Goal: Submit feedback/report problem: Contribute content

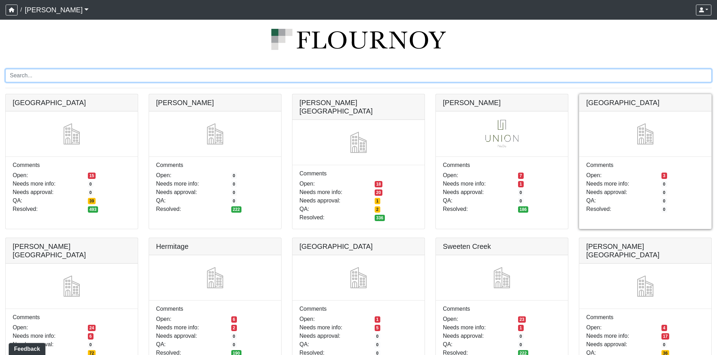
scroll to position [20, 0]
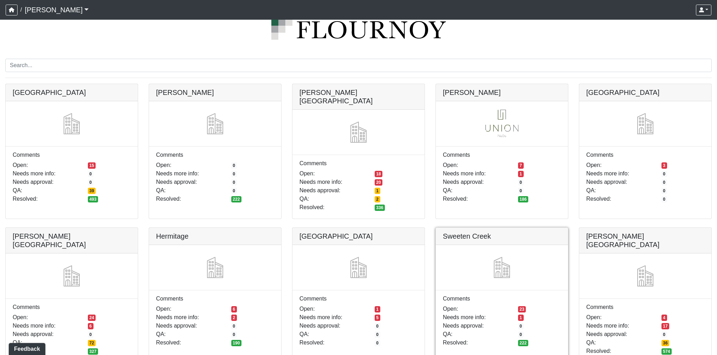
click at [469, 228] on link at bounding box center [502, 228] width 132 height 0
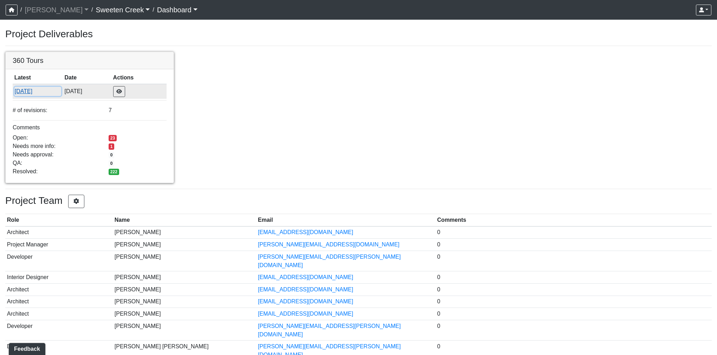
click at [32, 92] on button "[DATE]" at bounding box center [37, 91] width 47 height 9
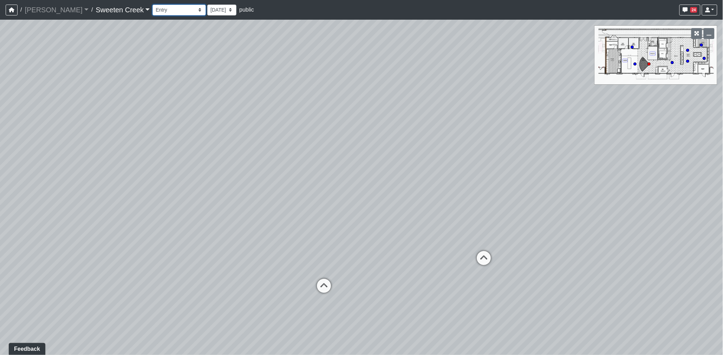
click at [154, 12] on select "Bistro Fitness - Hobby Booth Seating Counter Dining Dining 2 Elevators Elevator…" at bounding box center [179, 10] width 53 height 11
click at [201, 152] on div "Loading... Office Loading... Reception Loading... Mailroom - Elevator Lobby Loa…" at bounding box center [361, 187] width 723 height 335
drag, startPoint x: 227, startPoint y: 187, endPoint x: 454, endPoint y: 162, distance: 228.5
click at [442, 165] on div "Loading... Office Loading... Reception Loading... Mailroom - Elevator Lobby Loa…" at bounding box center [361, 187] width 723 height 335
drag, startPoint x: 406, startPoint y: 165, endPoint x: 428, endPoint y: 165, distance: 21.8
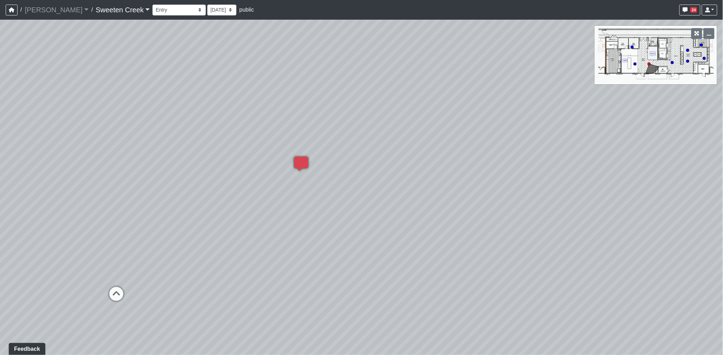
click at [443, 165] on div "Loading... Office Loading... Reception Loading... Mailroom - Elevator Lobby Loa…" at bounding box center [361, 187] width 723 height 335
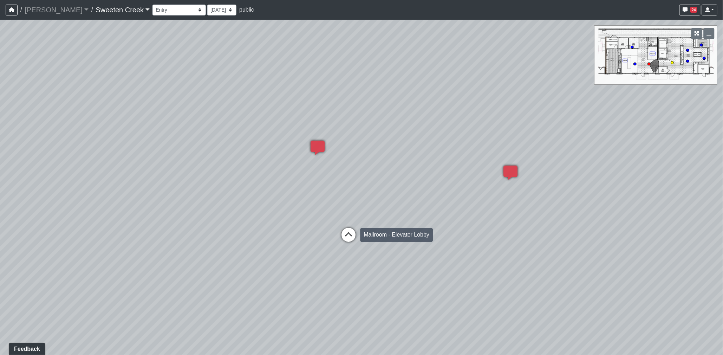
click at [347, 234] on icon at bounding box center [349, 238] width 21 height 21
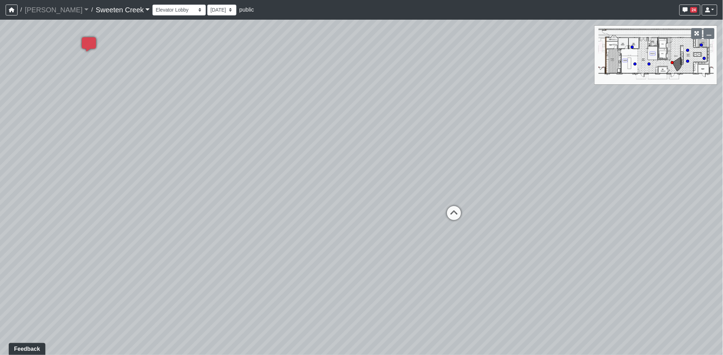
drag, startPoint x: 316, startPoint y: 162, endPoint x: 457, endPoint y: 183, distance: 142.5
click at [457, 183] on div "Loading... Office Loading... Reception Loading... Mailroom - Elevator Lobby Loa…" at bounding box center [361, 187] width 723 height 335
drag, startPoint x: 434, startPoint y: 187, endPoint x: 436, endPoint y: 194, distance: 6.5
click at [436, 194] on div "Loading... Office Loading... Reception Loading... Mailroom - Elevator Lobby Loa…" at bounding box center [361, 187] width 723 height 335
drag, startPoint x: 153, startPoint y: 9, endPoint x: 153, endPoint y: 15, distance: 5.3
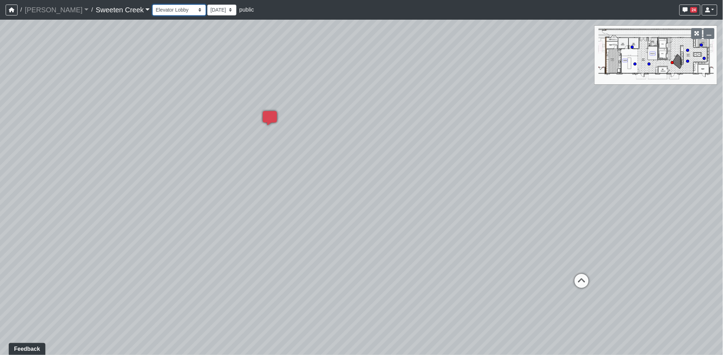
click at [153, 9] on select "Bistro Fitness - Hobby Booth Seating Counter Dining Dining 2 Elevators Elevator…" at bounding box center [179, 10] width 53 height 11
click at [153, 5] on select "Bistro Fitness - Hobby Booth Seating Counter Dining Dining 2 Elevators Elevator…" at bounding box center [179, 10] width 53 height 11
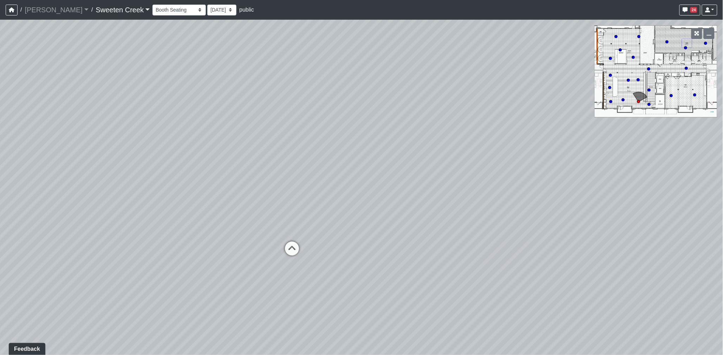
drag, startPoint x: 217, startPoint y: 210, endPoint x: 302, endPoint y: 198, distance: 85.9
click at [302, 198] on div "Loading... Office Loading... Reception Loading... Mailroom - Elevator Lobby Loa…" at bounding box center [361, 187] width 723 height 335
click at [350, 234] on icon at bounding box center [346, 238] width 21 height 21
drag, startPoint x: 449, startPoint y: 205, endPoint x: 65, endPoint y: 161, distance: 386.0
click at [79, 164] on div "Loading... Office Loading... Reception Loading... Mailroom - Elevator Lobby Loa…" at bounding box center [361, 187] width 723 height 335
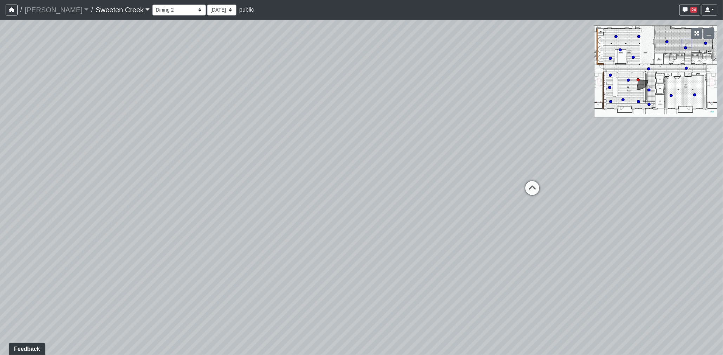
drag, startPoint x: 256, startPoint y: 162, endPoint x: 347, endPoint y: 199, distance: 97.8
click at [348, 208] on div "Loading... Office Loading... Reception Loading... Mailroom - Elevator Lobby Loa…" at bounding box center [361, 187] width 723 height 335
drag, startPoint x: 18, startPoint y: 140, endPoint x: 120, endPoint y: 139, distance: 101.9
click at [0, 136] on html "/ [PERSON_NAME] Loading... / Sweeten Creek Sweeten Creek Loading... [GEOGRAPHIC…" at bounding box center [361, 177] width 723 height 355
click at [437, 143] on icon at bounding box center [435, 150] width 21 height 21
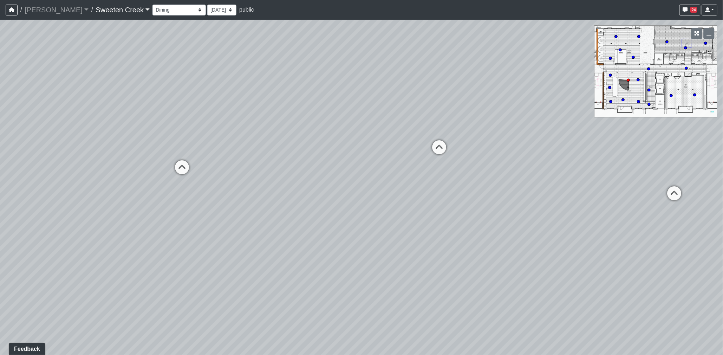
drag, startPoint x: 136, startPoint y: 153, endPoint x: 410, endPoint y: 209, distance: 280.0
click at [410, 209] on div "Loading... Office Loading... Reception Loading... Mailroom - Elevator Lobby Loa…" at bounding box center [361, 187] width 723 height 335
drag, startPoint x: 331, startPoint y: 199, endPoint x: 400, endPoint y: 209, distance: 69.3
click at [400, 209] on div "Loading... Office Loading... Reception Loading... Mailroom - Elevator Lobby Loa…" at bounding box center [361, 187] width 723 height 335
drag, startPoint x: 321, startPoint y: 183, endPoint x: 597, endPoint y: 199, distance: 276.4
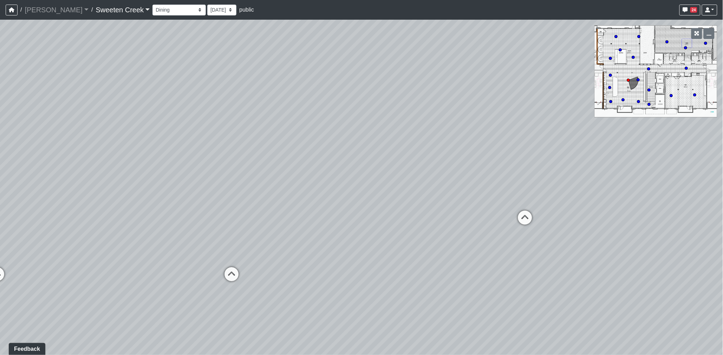
click at [597, 199] on div "Loading... Office Loading... Reception Loading... Mailroom - Elevator Lobby Loa…" at bounding box center [361, 187] width 723 height 335
drag, startPoint x: 246, startPoint y: 214, endPoint x: 192, endPoint y: 226, distance: 55.8
click at [246, 214] on div "Loading... Office Loading... Reception Loading... Mailroom - Elevator Lobby Loa…" at bounding box center [361, 187] width 723 height 335
click at [204, 232] on div "Loading... Office Loading... Reception Loading... Mailroom - Elevator Lobby Loa…" at bounding box center [361, 187] width 723 height 335
click at [375, 234] on div "Loading... Office Loading... Reception Loading... Mailroom - Elevator Lobby Loa…" at bounding box center [361, 187] width 723 height 335
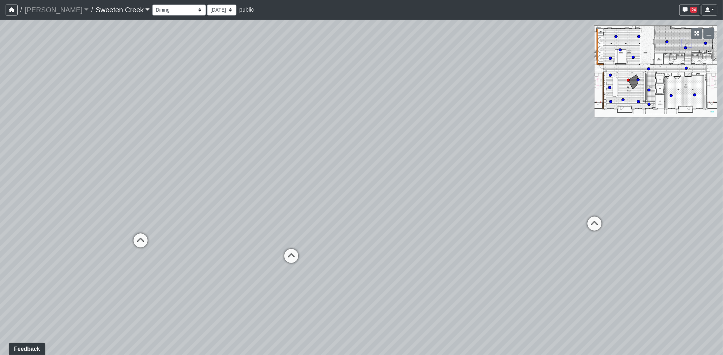
click at [417, 231] on div "Loading... Office Loading... Reception Loading... Mailroom - Elevator Lobby Loa…" at bounding box center [361, 187] width 723 height 335
drag, startPoint x: 383, startPoint y: 232, endPoint x: 231, endPoint y: 228, distance: 151.9
click at [231, 228] on div "Loading... Office Loading... Reception Loading... Mailroom - Elevator Lobby Loa…" at bounding box center [361, 187] width 723 height 335
click at [150, 226] on div "Loading... Office Loading... Reception Loading... Mailroom - Elevator Lobby Loa…" at bounding box center [361, 187] width 723 height 335
drag, startPoint x: 219, startPoint y: 230, endPoint x: 182, endPoint y: 230, distance: 37.3
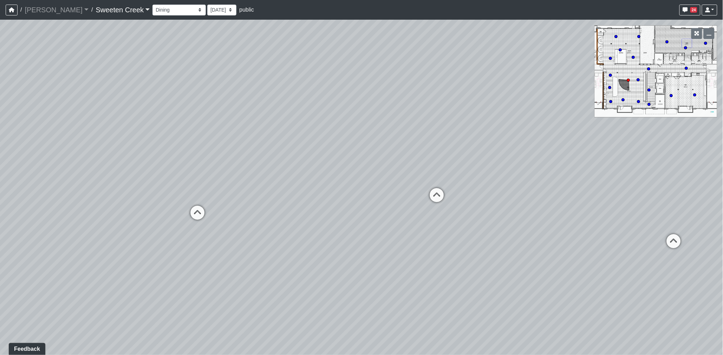
click at [183, 230] on div "Loading... Office Loading... Reception Loading... Mailroom - Elevator Lobby Loa…" at bounding box center [361, 187] width 723 height 335
drag, startPoint x: 113, startPoint y: 250, endPoint x: 259, endPoint y: 241, distance: 146.2
click at [254, 241] on div "Loading... Office Loading... Reception Loading... Mailroom - Elevator Lobby Loa…" at bounding box center [361, 187] width 723 height 335
click at [313, 245] on div "Loading... Office Loading... Reception Loading... Mailroom - Elevator Lobby Loa…" at bounding box center [361, 187] width 723 height 335
drag, startPoint x: 252, startPoint y: 236, endPoint x: 363, endPoint y: 252, distance: 112.5
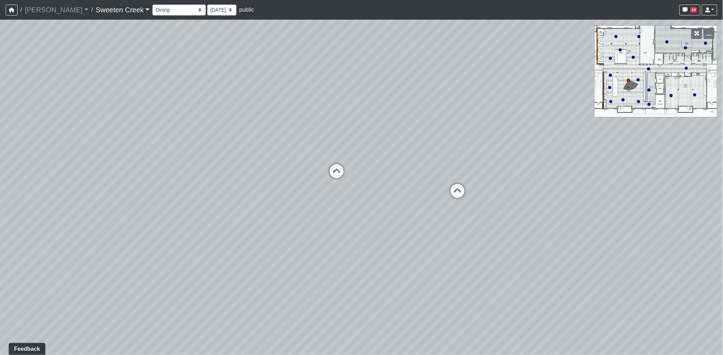
click at [363, 251] on div "Loading... Office Loading... Reception Loading... Mailroom - Elevator Lobby Loa…" at bounding box center [361, 187] width 723 height 335
drag, startPoint x: 387, startPoint y: 244, endPoint x: 46, endPoint y: 244, distance: 341.0
click at [51, 243] on div "Loading... Office Loading... Reception Loading... Mailroom - Elevator Lobby Loa…" at bounding box center [361, 187] width 723 height 335
drag, startPoint x: 289, startPoint y: 180, endPoint x: 85, endPoint y: 178, distance: 203.9
click at [85, 178] on div "Loading... Office Loading... Reception Loading... Mailroom - Elevator Lobby Loa…" at bounding box center [361, 187] width 723 height 335
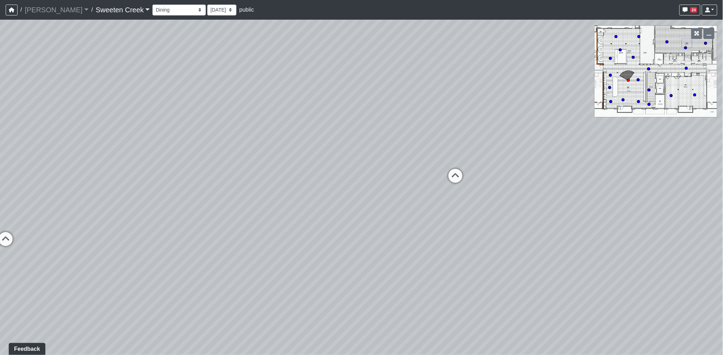
drag, startPoint x: 485, startPoint y: 242, endPoint x: 87, endPoint y: 243, distance: 398.3
click at [87, 243] on div "Loading... Office Loading... Reception Loading... Mailroom - Elevator Lobby Loa…" at bounding box center [361, 187] width 723 height 335
drag, startPoint x: 235, startPoint y: 241, endPoint x: 129, endPoint y: 243, distance: 105.5
click at [130, 243] on div "Loading... Office Loading... Reception Loading... Mailroom - Elevator Lobby Loa…" at bounding box center [361, 187] width 723 height 335
click at [343, 175] on icon at bounding box center [346, 177] width 21 height 21
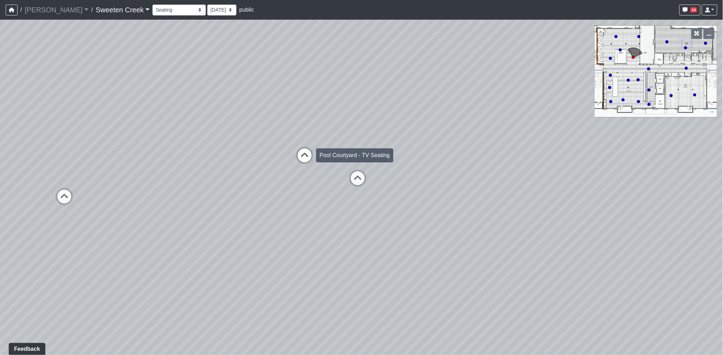
click at [298, 157] on icon at bounding box center [304, 158] width 21 height 21
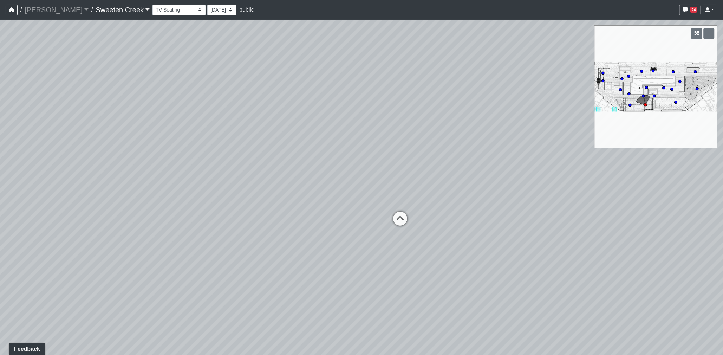
drag, startPoint x: 182, startPoint y: 217, endPoint x: 466, endPoint y: 231, distance: 284.8
click at [465, 231] on div "Loading... Office Loading... Reception Loading... Mailroom - Elevator Lobby Loa…" at bounding box center [361, 187] width 723 height 335
drag, startPoint x: 260, startPoint y: 231, endPoint x: 498, endPoint y: 252, distance: 239.3
click at [496, 252] on div "Loading... Office Loading... Reception Loading... Mailroom - Elevator Lobby Loa…" at bounding box center [361, 187] width 723 height 335
click at [468, 231] on div "Loading... Office Loading... Reception Loading... Mailroom - Elevator Lobby Loa…" at bounding box center [361, 187] width 723 height 335
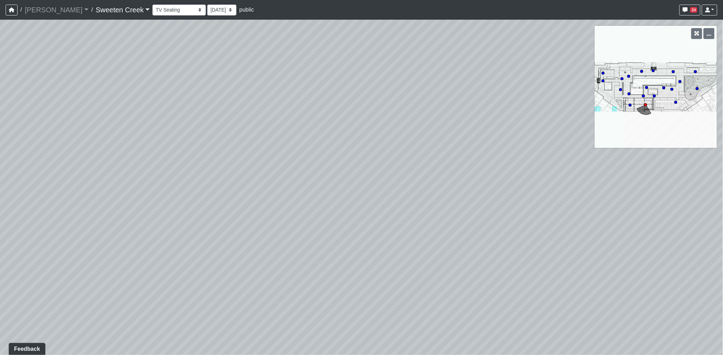
click at [314, 206] on div "Loading... Office Loading... Reception Loading... Mailroom - Elevator Lobby Loa…" at bounding box center [361, 187] width 723 height 335
drag, startPoint x: 539, startPoint y: 252, endPoint x: 226, endPoint y: 225, distance: 314.0
click at [205, 227] on div "Loading... Office Loading... Reception Loading... Mailroom - Elevator Lobby Loa…" at bounding box center [361, 187] width 723 height 335
drag, startPoint x: 371, startPoint y: 232, endPoint x: 401, endPoint y: 244, distance: 32.1
click at [421, 254] on div "Loading... Office Loading... Reception Loading... Mailroom - Elevator Lobby Loa…" at bounding box center [361, 187] width 723 height 335
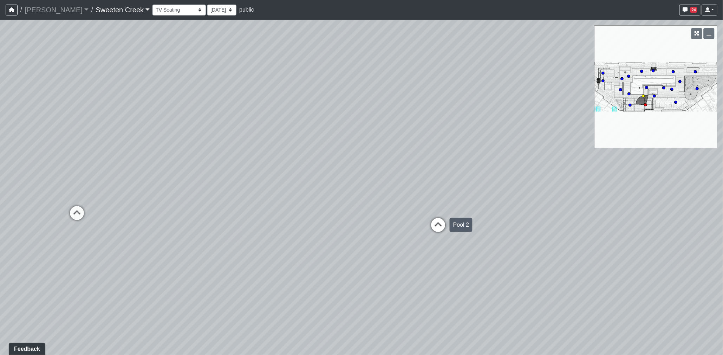
click at [440, 231] on icon at bounding box center [438, 228] width 21 height 21
select select "ud8MBa6XbS7eH3FMjCcHN7"
drag, startPoint x: 349, startPoint y: 225, endPoint x: 336, endPoint y: 202, distance: 26.1
click at [336, 202] on div "Loading... Office Loading... Reception Loading... Mailroom - Elevator Lobby Loa…" at bounding box center [361, 187] width 723 height 335
click at [296, 246] on li "Add comment" at bounding box center [333, 248] width 91 height 11
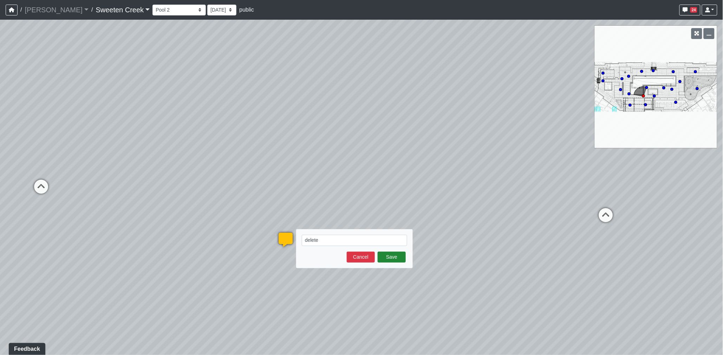
type textarea "delete"
click at [390, 254] on button "Save" at bounding box center [392, 257] width 28 height 11
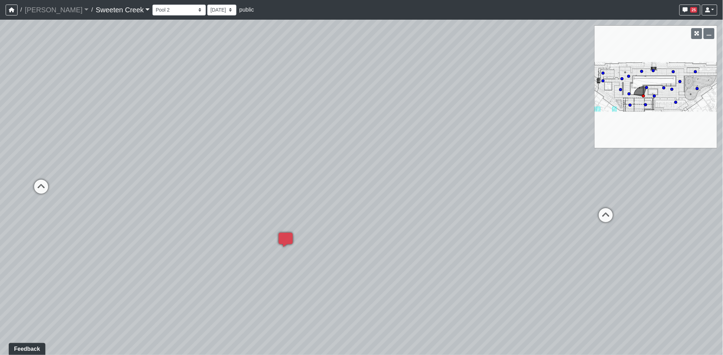
drag, startPoint x: 132, startPoint y: 194, endPoint x: 429, endPoint y: 208, distance: 297.7
click at [429, 208] on div "Loading... Office Loading... Reception Loading... Mailroom - Elevator Lobby Loa…" at bounding box center [361, 187] width 723 height 335
drag, startPoint x: 247, startPoint y: 183, endPoint x: 446, endPoint y: 197, distance: 199.4
click at [446, 197] on div "Loading... Office Loading... Reception Loading... Mailroom - Elevator Lobby Loa…" at bounding box center [361, 187] width 723 height 335
drag, startPoint x: 265, startPoint y: 163, endPoint x: 421, endPoint y: 194, distance: 158.6
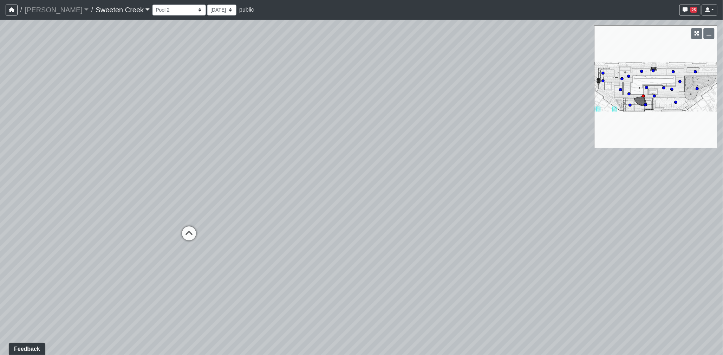
click at [422, 193] on div "Loading... Office Loading... Reception Loading... Mailroom - Elevator Lobby Loa…" at bounding box center [361, 187] width 723 height 335
click at [291, 236] on icon at bounding box center [288, 240] width 21 height 21
click at [153, 11] on select "Bistro Fitness - Hobby Booth Seating Counter Dining Dining 2 Elevators Elevator…" at bounding box center [179, 10] width 53 height 11
click at [153, 5] on select "Bistro Fitness - Hobby Booth Seating Counter Dining Dining 2 Elevators Elevator…" at bounding box center [179, 10] width 53 height 11
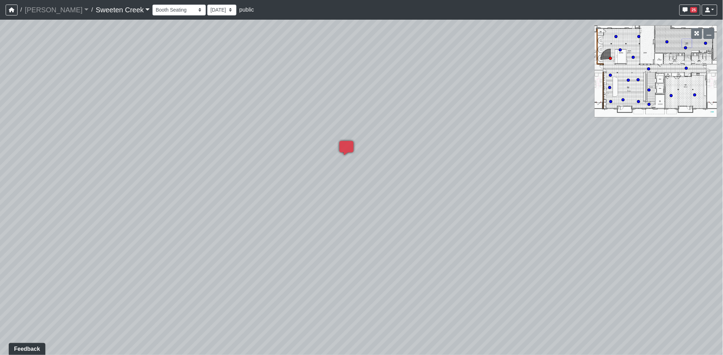
drag, startPoint x: 342, startPoint y: 208, endPoint x: 283, endPoint y: 205, distance: 58.8
click at [283, 205] on div "Loading... Office Loading... Reception Loading... Mailroom - Elevator Lobby Loa…" at bounding box center [361, 187] width 723 height 335
drag, startPoint x: 354, startPoint y: 208, endPoint x: 349, endPoint y: 177, distance: 31.3
click at [352, 176] on div "Loading... Office Loading... Reception Loading... Mailroom - Elevator Lobby Loa…" at bounding box center [361, 187] width 723 height 335
click at [399, 183] on div "Loading... Office Loading... Reception Loading... Mailroom - Elevator Lobby Loa…" at bounding box center [361, 187] width 723 height 335
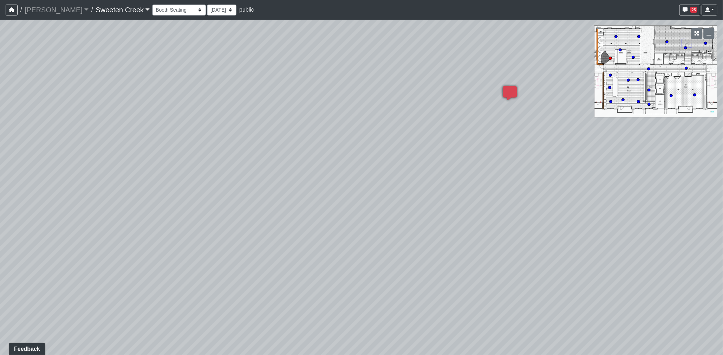
drag, startPoint x: 306, startPoint y: 183, endPoint x: 314, endPoint y: 178, distance: 9.2
click at [405, 179] on div "Loading... Office Loading... Reception Loading... Mailroom - Elevator Lobby Loa…" at bounding box center [361, 187] width 723 height 335
drag, startPoint x: 260, startPoint y: 179, endPoint x: 427, endPoint y: 187, distance: 167.2
click at [418, 187] on div "Loading... Office Loading... Reception Loading... Mailroom - Elevator Lobby Loa…" at bounding box center [361, 187] width 723 height 335
drag, startPoint x: 310, startPoint y: 165, endPoint x: 440, endPoint y: 175, distance: 130.8
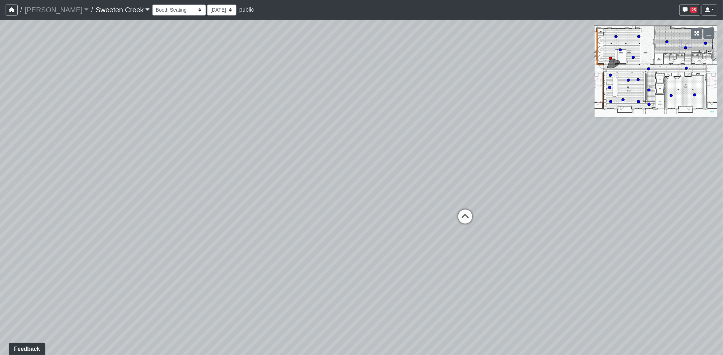
click at [440, 175] on div "Loading... Office Loading... Reception Loading... Mailroom - Elevator Lobby Loa…" at bounding box center [361, 187] width 723 height 335
drag, startPoint x: 326, startPoint y: 156, endPoint x: 363, endPoint y: 161, distance: 37.1
click at [421, 155] on div "Loading... Office Loading... Reception Loading... Mailroom - Elevator Lobby Loa…" at bounding box center [361, 187] width 723 height 335
drag, startPoint x: 446, startPoint y: 181, endPoint x: 471, endPoint y: 181, distance: 25.7
click at [471, 181] on div "Loading... Office Loading... Reception Loading... Mailroom - Elevator Lobby Loa…" at bounding box center [361, 187] width 723 height 335
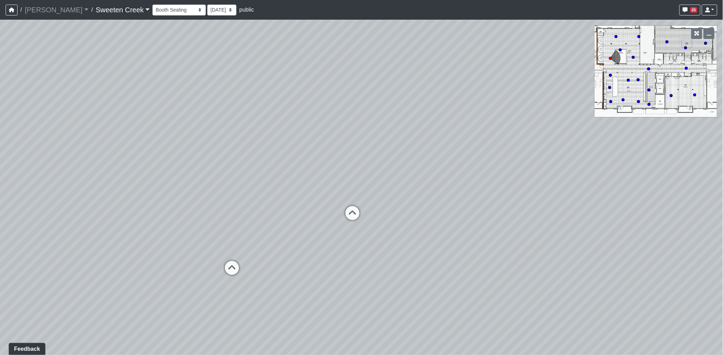
drag, startPoint x: 333, startPoint y: 182, endPoint x: 380, endPoint y: 184, distance: 47.8
click at [380, 184] on div "Loading... Office Loading... Reception Loading... Mailroom - Elevator Lobby Loa…" at bounding box center [361, 187] width 723 height 335
click at [366, 214] on icon at bounding box center [365, 217] width 21 height 21
drag, startPoint x: 250, startPoint y: 198, endPoint x: 396, endPoint y: 193, distance: 146.6
click at [408, 193] on div "Loading... Office Loading... Reception Loading... Mailroom - Elevator Lobby Loa…" at bounding box center [361, 187] width 723 height 335
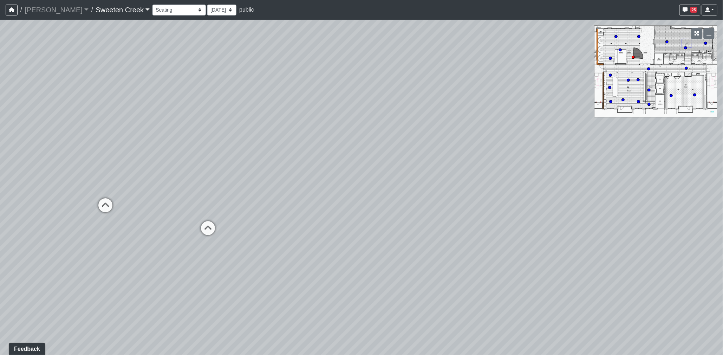
drag, startPoint x: 324, startPoint y: 192, endPoint x: 373, endPoint y: 193, distance: 48.9
click at [373, 193] on div "Loading... Office Loading... Reception Loading... Mailroom - Elevator Lobby Loa…" at bounding box center [361, 187] width 723 height 335
drag, startPoint x: 412, startPoint y: 192, endPoint x: 449, endPoint y: 192, distance: 37.6
click at [451, 192] on div "Loading... Office Loading... Reception Loading... Mailroom - Elevator Lobby Loa…" at bounding box center [361, 187] width 723 height 335
drag, startPoint x: 309, startPoint y: 179, endPoint x: 405, endPoint y: 177, distance: 96.0
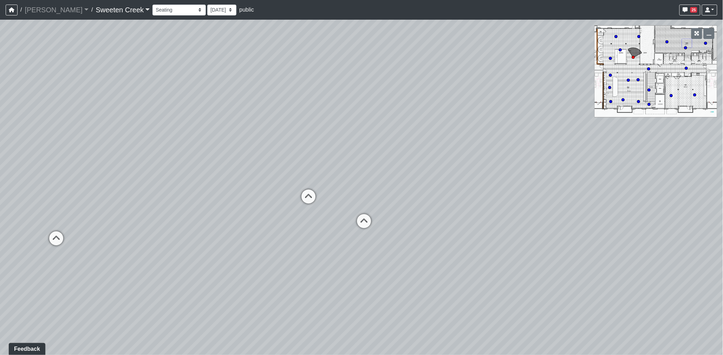
click at [413, 178] on div "Loading... Office Loading... Reception Loading... Mailroom - Elevator Lobby Loa…" at bounding box center [361, 187] width 723 height 335
drag, startPoint x: 279, startPoint y: 164, endPoint x: 356, endPoint y: 158, distance: 77.5
click at [366, 164] on div "Loading... Office Loading... Reception Loading... Mailroom - Elevator Lobby Loa…" at bounding box center [361, 187] width 723 height 335
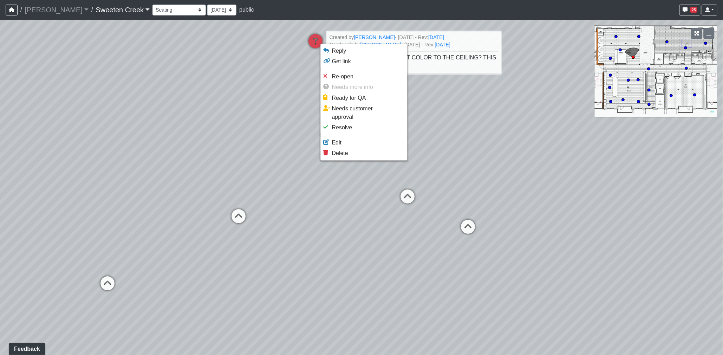
click at [340, 151] on ul "Reply Get link Re-open Needs more info Ready for QA Needs customer approval Res…" at bounding box center [364, 102] width 87 height 117
click at [340, 150] on span "Delete" at bounding box center [340, 153] width 16 height 6
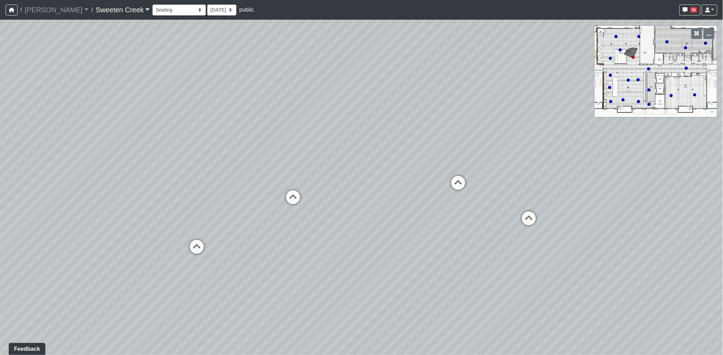
drag
click at [415, 138] on div "Loading... Office Loading... Reception Loading... Mailroom - Elevator Lobby Loa…" at bounding box center [361, 187] width 723 height 335
select select "raVzk1y6XXPNXD5Ty464Hh"
click at [370, 133] on div "Loading... Office Loading... Reception Loading... Mailroom - Elevator Lobby Loa…" at bounding box center [361, 187] width 723 height 335
click at [395, 174] on div "Loading... Office Loading... Reception Loading... Mailroom - Elevator Lobby Loa…" at bounding box center [361, 187] width 723 height 335
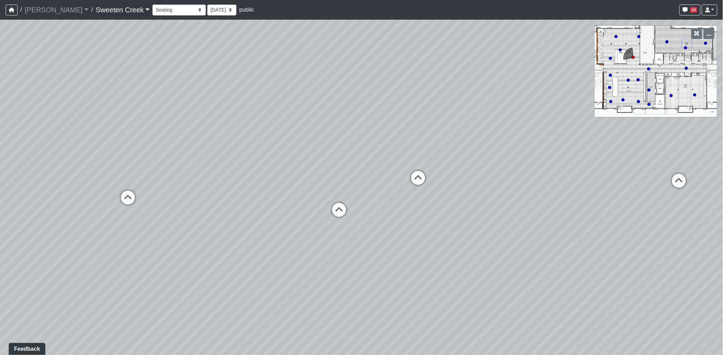
click at [433, 149] on div "Loading... Office Loading... Reception Loading... Mailroom - Elevator Lobby Loa…" at bounding box center [361, 187] width 723 height 335
click at [416, 155] on div "Loading... Office Loading... Reception Loading... Mailroom - Elevator Lobby Loa…" at bounding box center [361, 187] width 723 height 335
click at [396, 153] on div "Loading... Office Loading... Reception Loading... Mailroom - Elevator Lobby Loa…" at bounding box center [361, 187] width 723 height 335
